Goal: Navigation & Orientation: Locate item on page

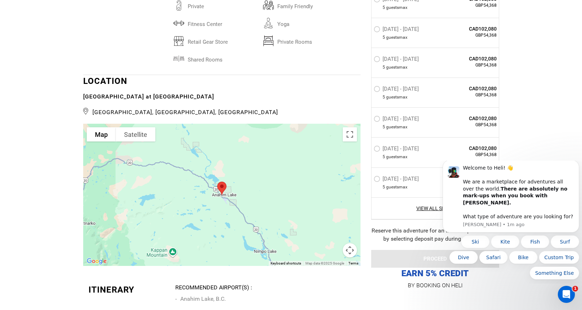
scroll to position [1564, 0]
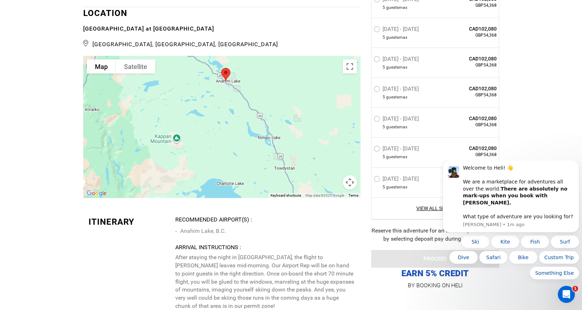
drag, startPoint x: 228, startPoint y: 139, endPoint x: 230, endPoint y: 95, distance: 44.5
click at [232, 91] on div at bounding box center [221, 127] width 277 height 142
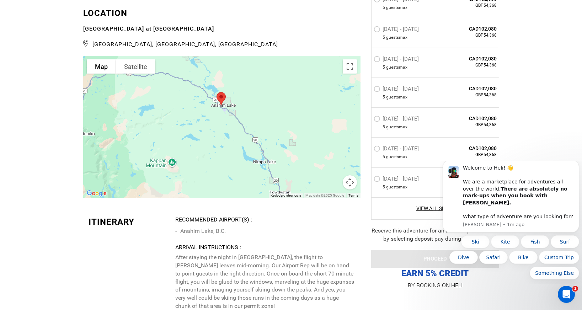
drag, startPoint x: 226, startPoint y: 106, endPoint x: 224, endPoint y: 123, distance: 16.8
click at [222, 132] on div at bounding box center [221, 127] width 277 height 142
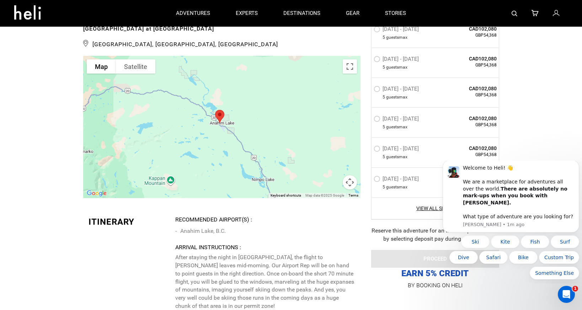
drag, startPoint x: 225, startPoint y: 111, endPoint x: 223, endPoint y: 127, distance: 15.7
click at [223, 128] on div at bounding box center [221, 127] width 277 height 142
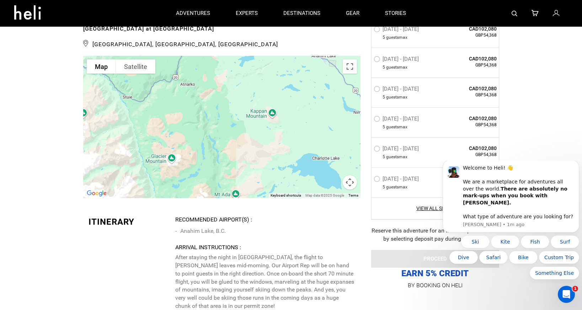
drag, startPoint x: 278, startPoint y: 86, endPoint x: 319, endPoint y: 74, distance: 42.3
click at [319, 74] on div at bounding box center [221, 127] width 277 height 142
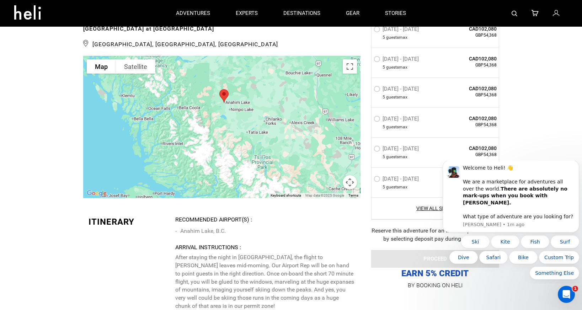
drag, startPoint x: 321, startPoint y: 90, endPoint x: 228, endPoint y: 98, distance: 94.2
click at [228, 98] on div at bounding box center [221, 127] width 277 height 142
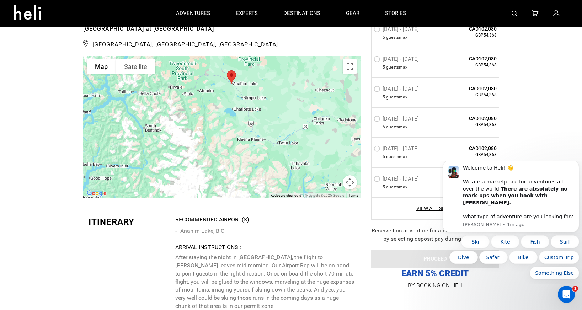
drag, startPoint x: 263, startPoint y: 89, endPoint x: 289, endPoint y: 76, distance: 28.6
click at [289, 76] on div at bounding box center [221, 127] width 277 height 142
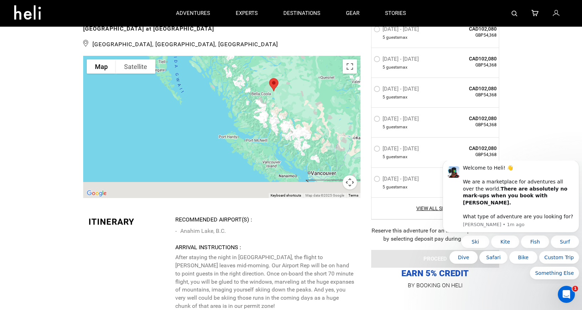
drag, startPoint x: 284, startPoint y: 131, endPoint x: 277, endPoint y: 93, distance: 38.7
click at [277, 93] on div at bounding box center [221, 127] width 277 height 142
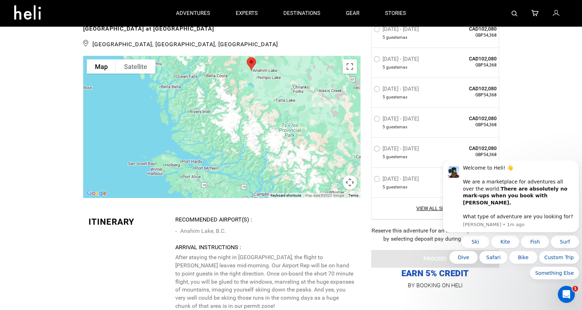
drag, startPoint x: 274, startPoint y: 85, endPoint x: 270, endPoint y: 107, distance: 22.5
click at [270, 107] on div at bounding box center [221, 127] width 277 height 142
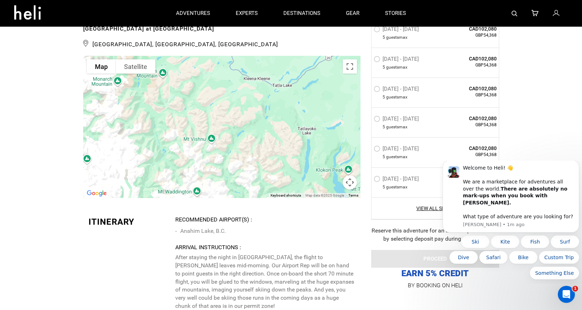
drag, startPoint x: 275, startPoint y: 75, endPoint x: 278, endPoint y: 136, distance: 60.9
click at [276, 151] on div at bounding box center [221, 127] width 277 height 142
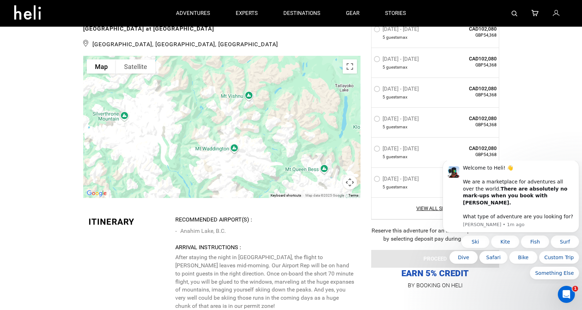
drag, startPoint x: 228, startPoint y: 116, endPoint x: 265, endPoint y: 69, distance: 60.7
click at [265, 69] on div at bounding box center [221, 127] width 277 height 142
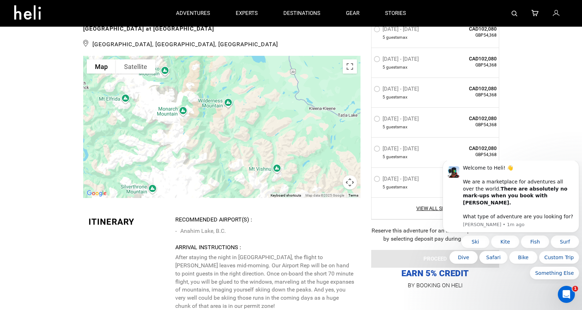
drag, startPoint x: 263, startPoint y: 111, endPoint x: 297, endPoint y: 145, distance: 47.5
click at [291, 182] on div "See All Photos → ACTIVITES Heli Skiing ABILITY Intermediate Expert Legendary" at bounding box center [221, 169] width 277 height 2462
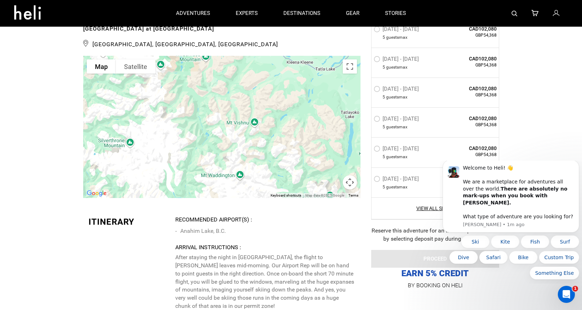
drag, startPoint x: 298, startPoint y: 125, endPoint x: 282, endPoint y: 45, distance: 81.6
click at [282, 56] on div at bounding box center [221, 127] width 277 height 142
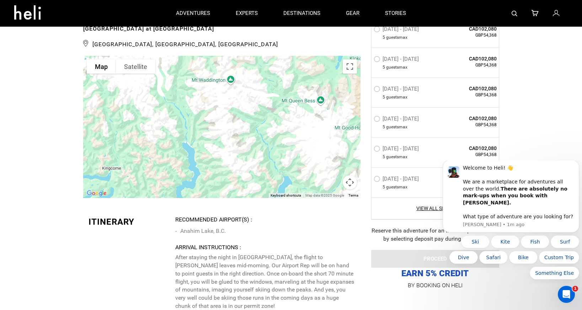
drag, startPoint x: 285, startPoint y: 123, endPoint x: 276, endPoint y: 38, distance: 85.5
click at [276, 56] on div at bounding box center [221, 127] width 277 height 142
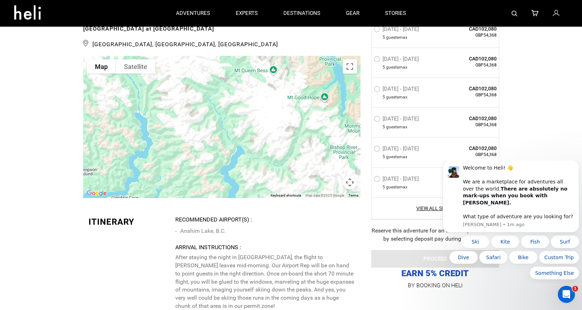
drag, startPoint x: 270, startPoint y: 94, endPoint x: 222, endPoint y: 75, distance: 51.6
click at [220, 76] on div at bounding box center [221, 127] width 277 height 142
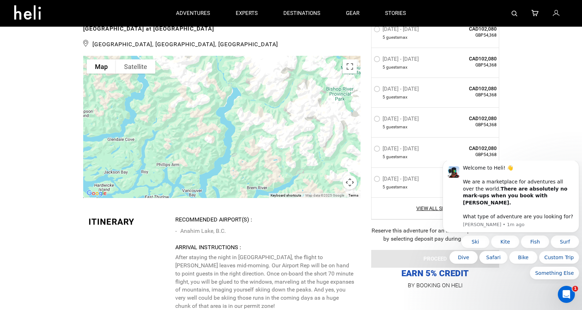
drag, startPoint x: 276, startPoint y: 113, endPoint x: 272, endPoint y: 61, distance: 52.1
click at [272, 61] on div at bounding box center [221, 127] width 277 height 142
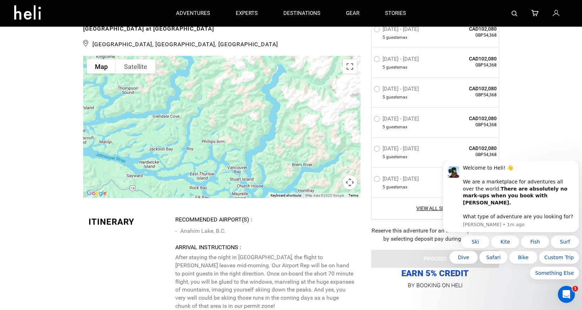
drag, startPoint x: 296, startPoint y: 122, endPoint x: 341, endPoint y: 104, distance: 48.5
click at [341, 104] on div at bounding box center [221, 127] width 277 height 142
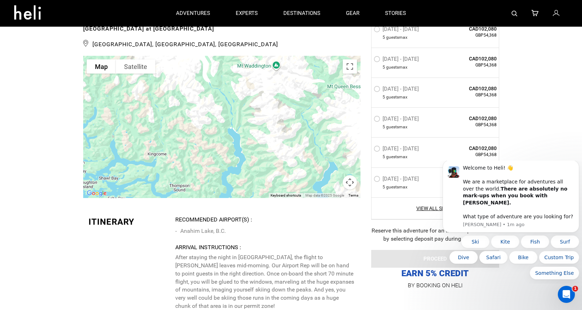
drag, startPoint x: 212, startPoint y: 47, endPoint x: 265, endPoint y: 147, distance: 113.7
click at [265, 147] on div at bounding box center [221, 127] width 277 height 142
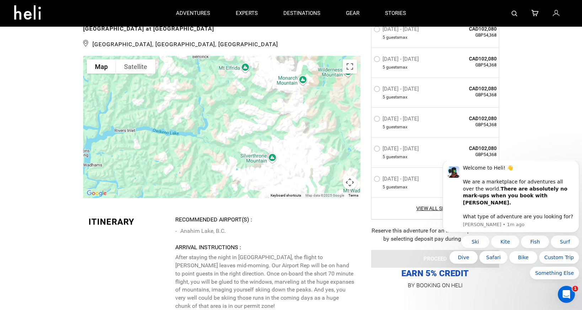
drag, startPoint x: 200, startPoint y: 53, endPoint x: 303, endPoint y: 171, distance: 156.2
click at [303, 171] on div "Use ctrl + scroll to zoom the map Map Terrain Satellite Labels Keyboard shortcu…" at bounding box center [221, 127] width 277 height 142
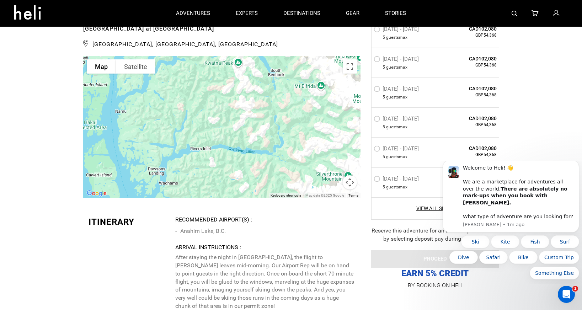
drag, startPoint x: 248, startPoint y: 101, endPoint x: 324, endPoint y: 119, distance: 77.9
click at [324, 119] on div at bounding box center [221, 127] width 277 height 142
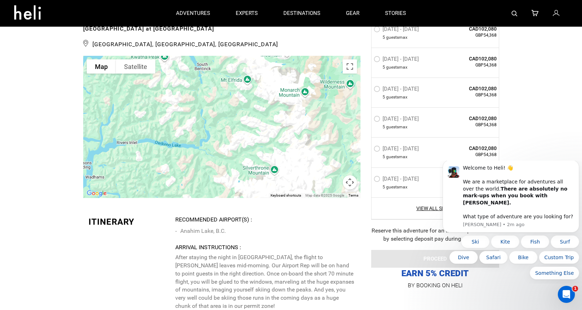
drag, startPoint x: 291, startPoint y: 82, endPoint x: 225, endPoint y: 76, distance: 66.4
click at [218, 74] on div at bounding box center [221, 127] width 277 height 142
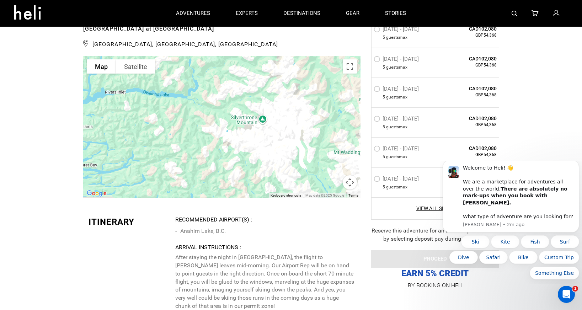
drag, startPoint x: 286, startPoint y: 122, endPoint x: 273, endPoint y: 75, distance: 49.0
click at [273, 75] on div at bounding box center [221, 127] width 277 height 142
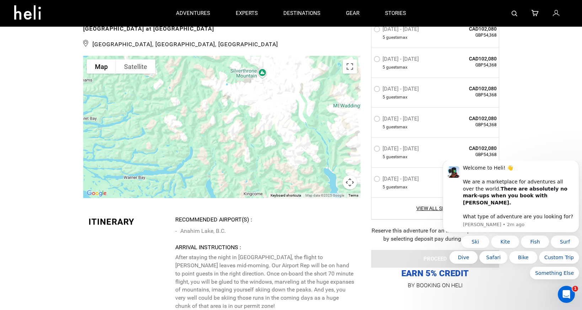
drag, startPoint x: 283, startPoint y: 132, endPoint x: 284, endPoint y: 86, distance: 45.9
click at [284, 86] on div at bounding box center [221, 127] width 277 height 142
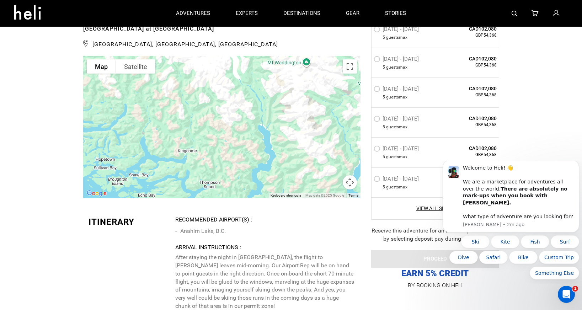
drag, startPoint x: 262, startPoint y: 113, endPoint x: 188, endPoint y: 75, distance: 82.7
click at [188, 75] on div at bounding box center [221, 127] width 277 height 142
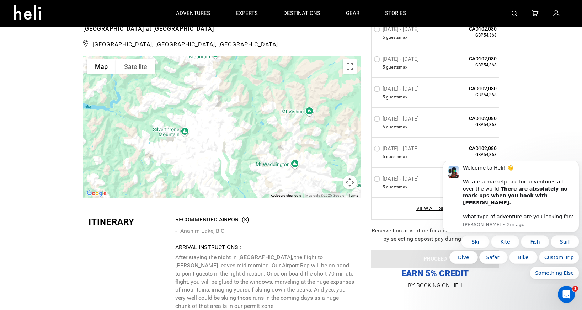
drag, startPoint x: 264, startPoint y: 114, endPoint x: 264, endPoint y: 169, distance: 55.5
click at [264, 171] on div at bounding box center [221, 127] width 277 height 142
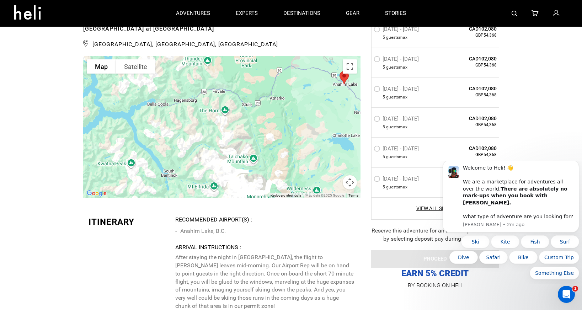
drag, startPoint x: 283, startPoint y: 80, endPoint x: 335, endPoint y: 207, distance: 137.5
click at [338, 223] on div "See All Photos → ACTIVITES Heli Skiing ABILITY Intermediate Expert Legendary" at bounding box center [221, 169] width 277 height 2462
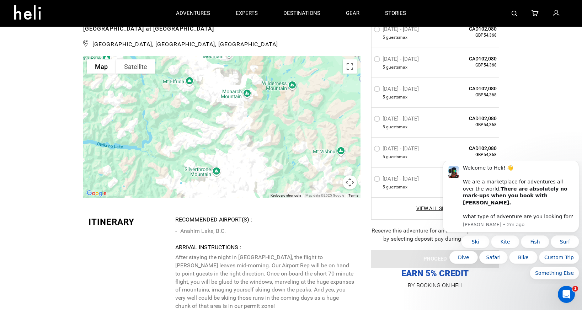
drag, startPoint x: 322, startPoint y: 161, endPoint x: 299, endPoint y: 69, distance: 95.4
click at [299, 69] on div at bounding box center [221, 127] width 277 height 142
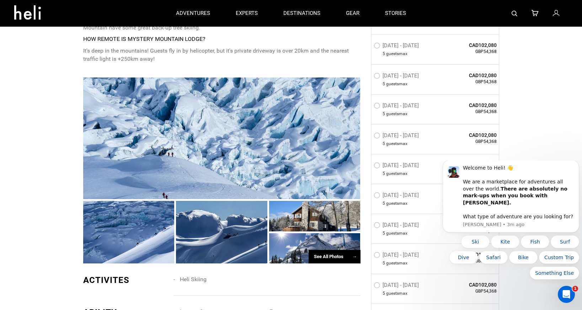
scroll to position [427, 0]
